Goal: Transaction & Acquisition: Purchase product/service

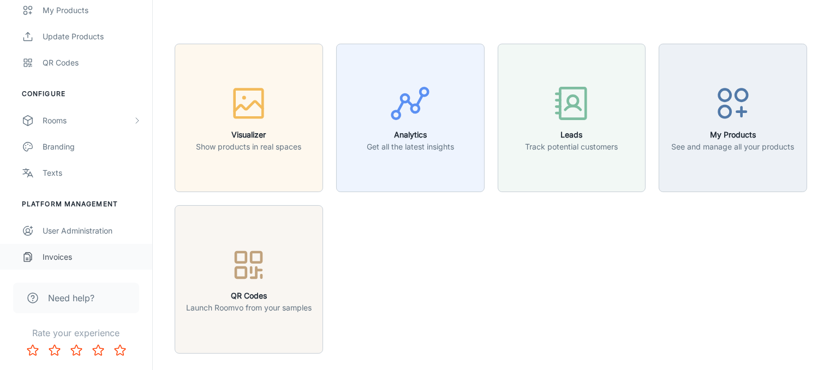
scroll to position [93, 0]
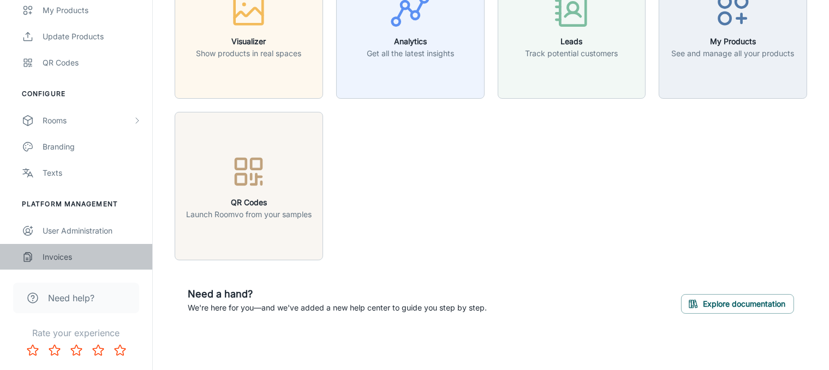
click at [68, 255] on div "Invoices" at bounding box center [92, 257] width 99 height 12
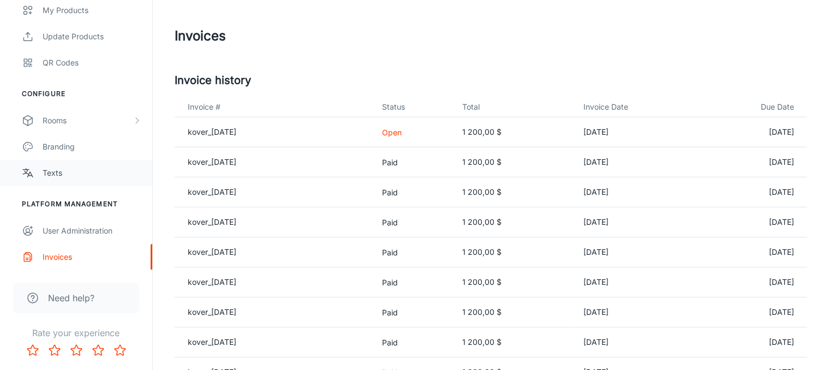
scroll to position [85, 0]
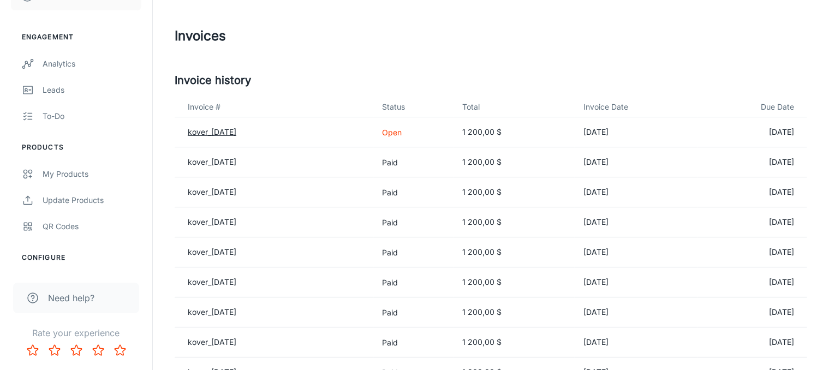
click at [212, 133] on link "kover_2025-08-31" at bounding box center [212, 131] width 49 height 9
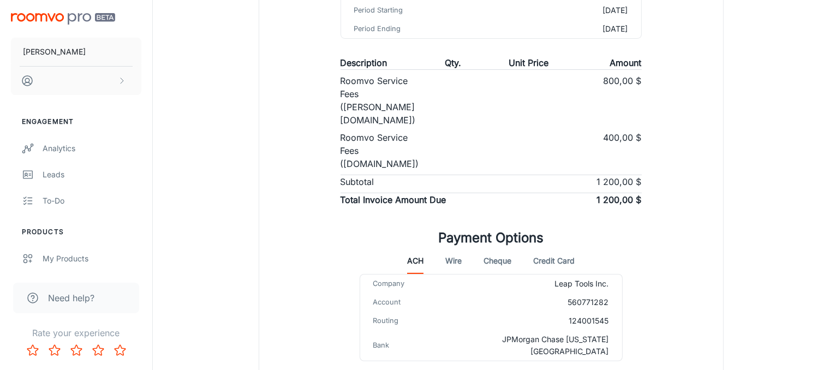
scroll to position [258, 0]
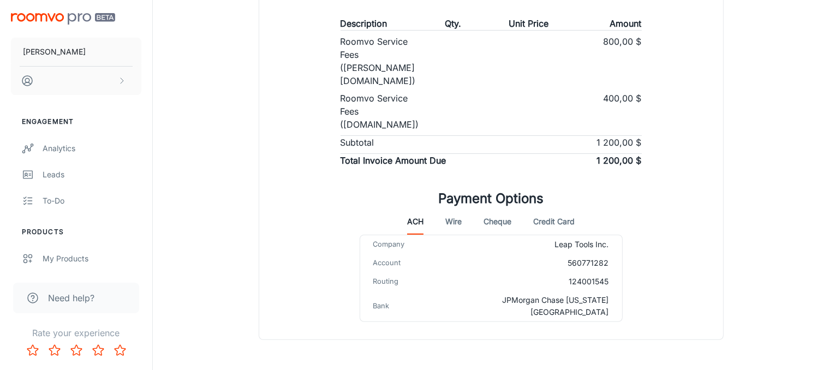
click at [561, 209] on button "Credit Card" at bounding box center [553, 222] width 41 height 26
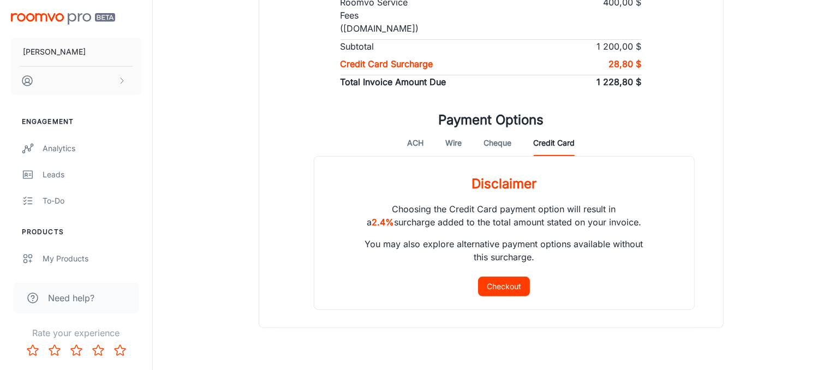
scroll to position [299, 0]
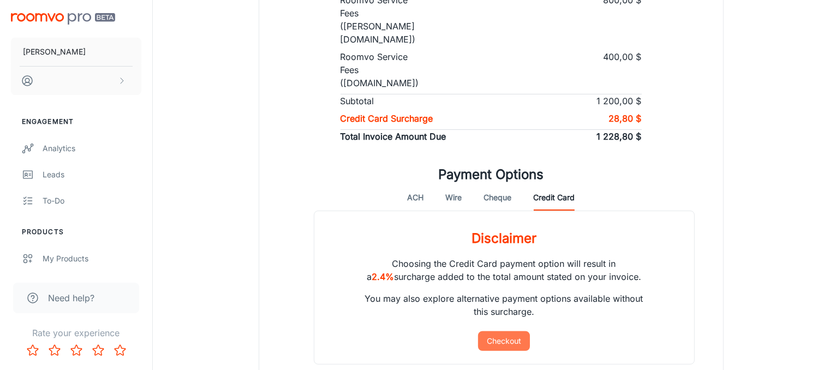
click at [507, 331] on button "Checkout" at bounding box center [504, 341] width 52 height 20
